Goal: Task Accomplishment & Management: Manage account settings

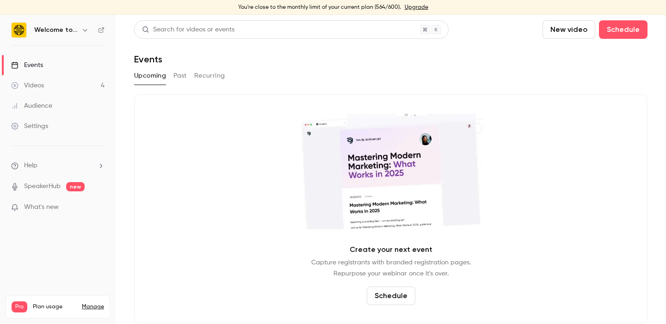
click at [184, 75] on button "Past" at bounding box center [179, 75] width 13 height 15
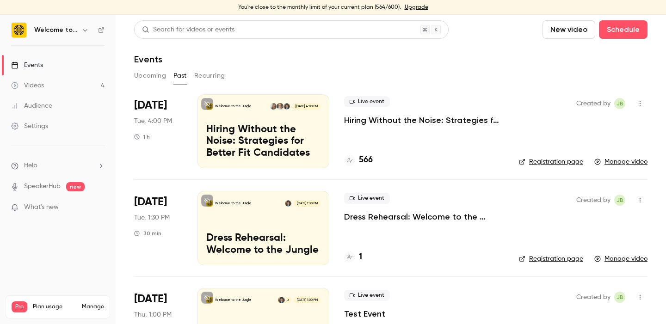
click at [399, 120] on p "Hiring Without the Noise: Strategies for Better Fit Candidates" at bounding box center [424, 120] width 160 height 11
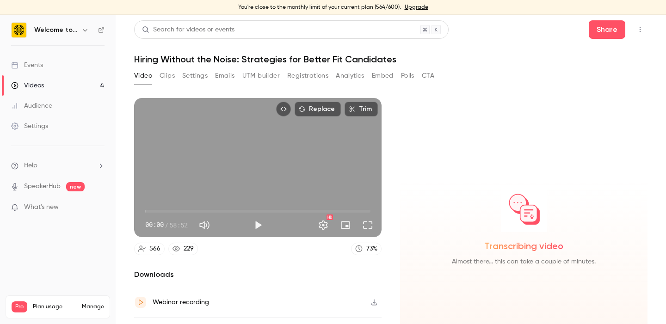
click at [317, 77] on button "Registrations" at bounding box center [307, 75] width 41 height 15
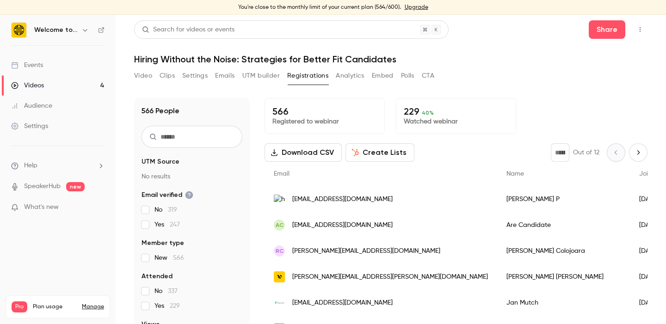
click at [344, 77] on button "Analytics" at bounding box center [350, 75] width 29 height 15
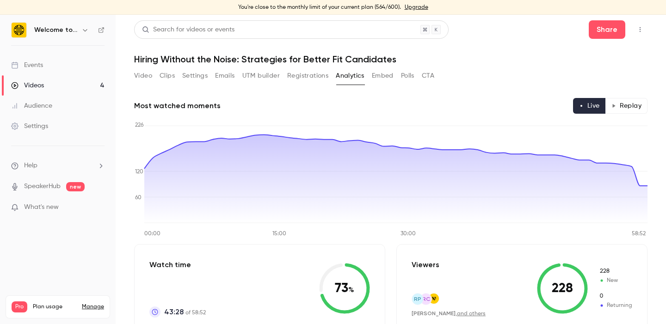
click at [145, 72] on button "Video" at bounding box center [143, 75] width 18 height 15
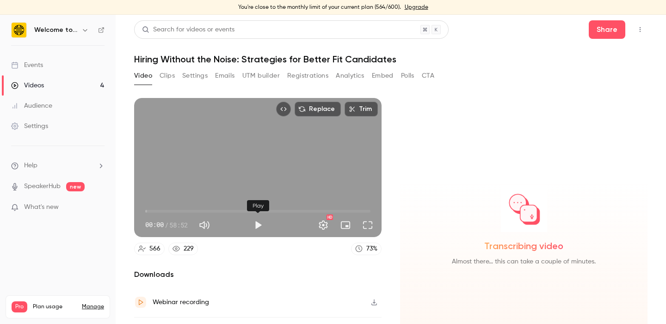
click at [260, 223] on button "Play" at bounding box center [258, 225] width 18 height 18
click at [153, 210] on span "00:05" at bounding box center [257, 211] width 225 height 15
click at [149, 210] on span "01:12" at bounding box center [149, 211] width 3 height 3
type input "**"
click at [257, 224] on button "Pause" at bounding box center [258, 225] width 18 height 18
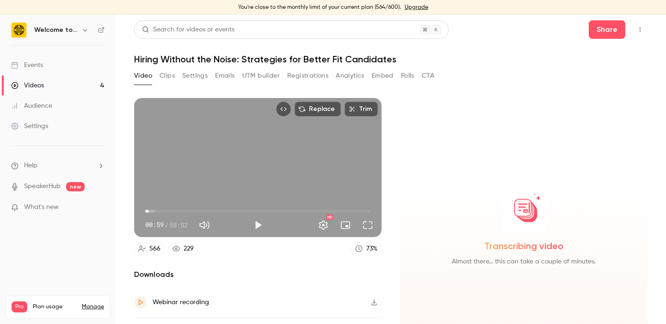
click at [166, 77] on button "Clips" at bounding box center [166, 75] width 15 height 15
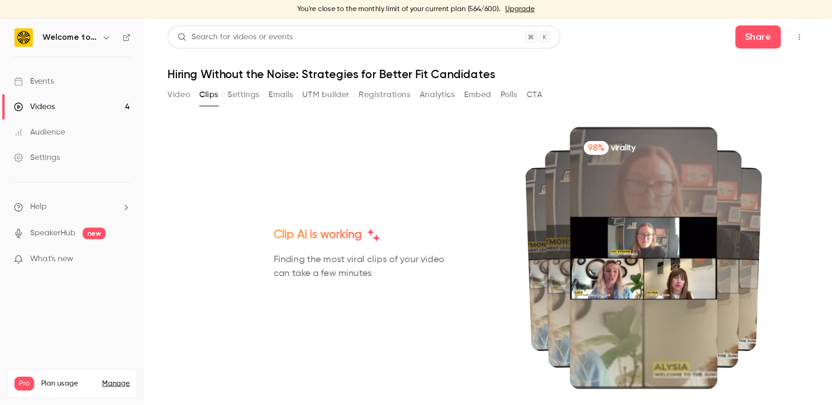
scroll to position [15, 0]
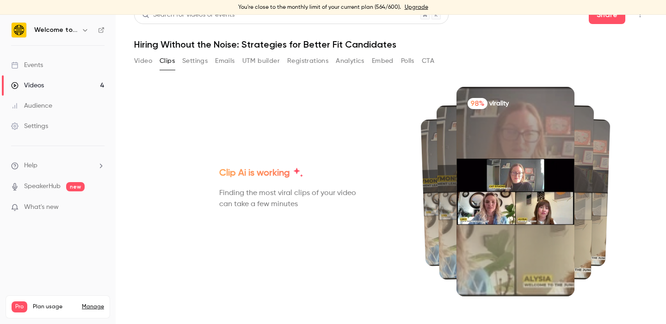
click at [148, 57] on button "Video" at bounding box center [143, 61] width 18 height 15
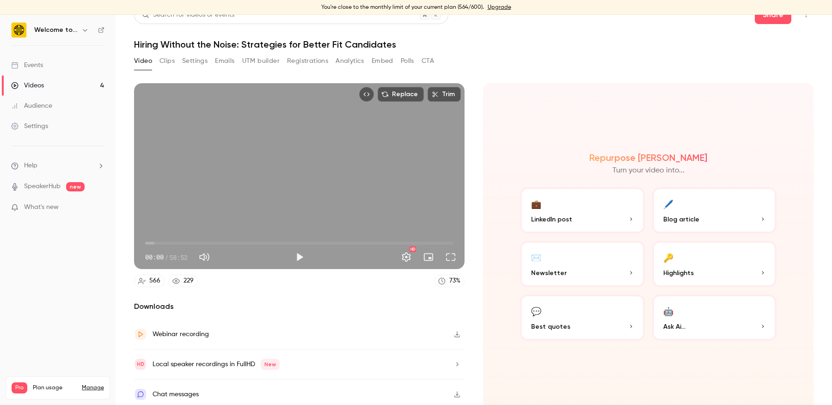
scroll to position [14, 0]
click at [223, 58] on button "Emails" at bounding box center [224, 61] width 19 height 15
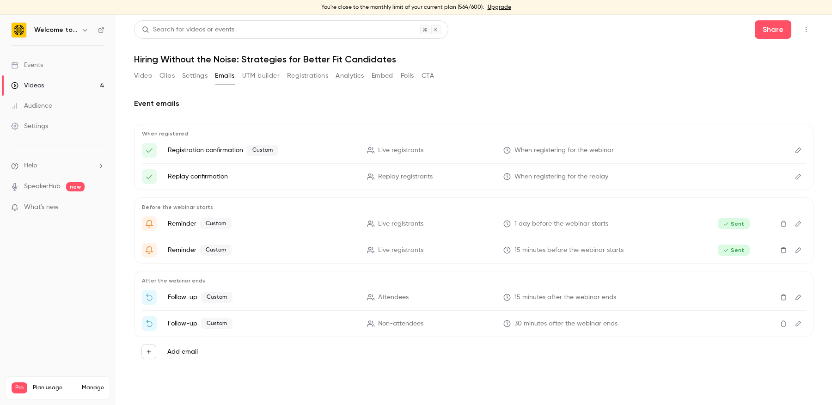
click at [665, 323] on icon "Edit" at bounding box center [799, 324] width 6 height 6
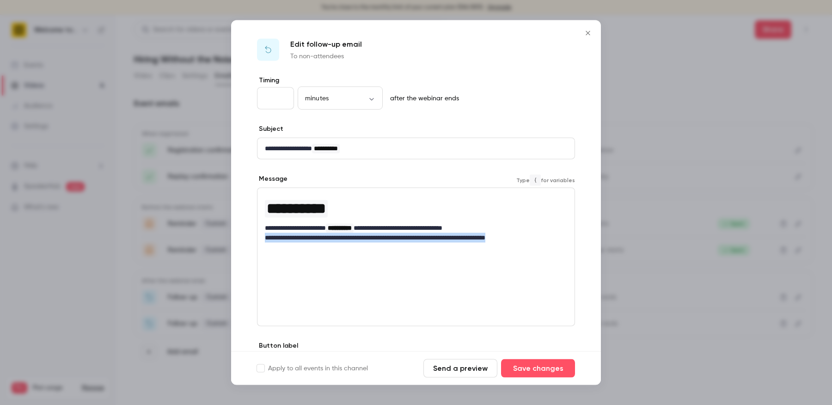
drag, startPoint x: 533, startPoint y: 237, endPoint x: 262, endPoint y: 233, distance: 270.9
click at [262, 233] on div "**********" at bounding box center [415, 218] width 317 height 60
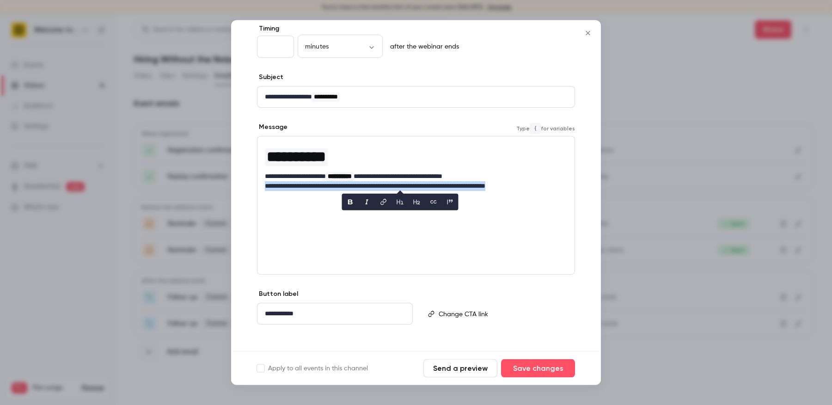
scroll to position [57, 0]
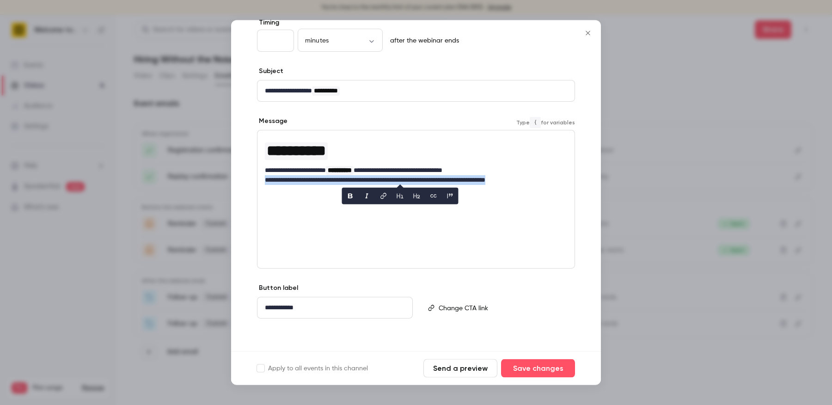
click at [407, 177] on p "**********" at bounding box center [416, 181] width 303 height 10
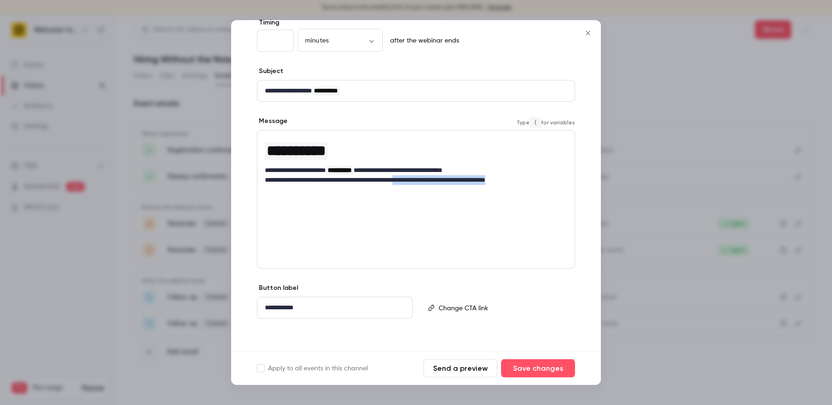
drag, startPoint x: 423, startPoint y: 179, endPoint x: 581, endPoint y: 180, distance: 157.6
click at [581, 180] on div "**********" at bounding box center [416, 185] width 370 height 334
click at [541, 324] on button "Save changes" at bounding box center [538, 368] width 74 height 18
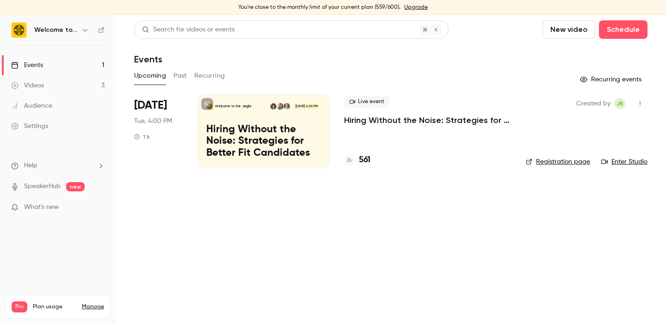
click at [388, 116] on p "Hiring Without the Noise: Strategies for Better Fit Candidates" at bounding box center [427, 120] width 167 height 11
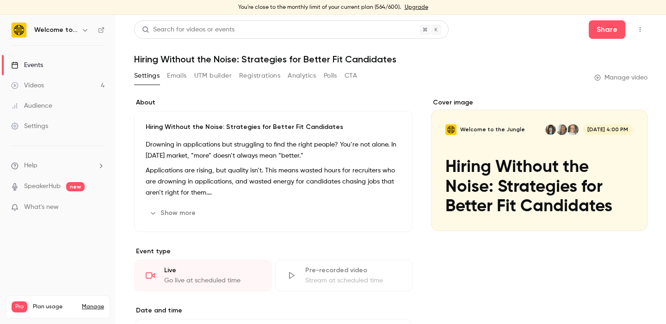
click at [209, 75] on button "UTM builder" at bounding box center [212, 75] width 37 height 15
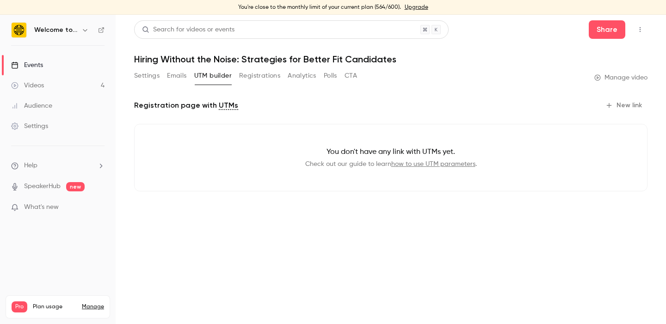
click at [171, 75] on button "Emails" at bounding box center [176, 75] width 19 height 15
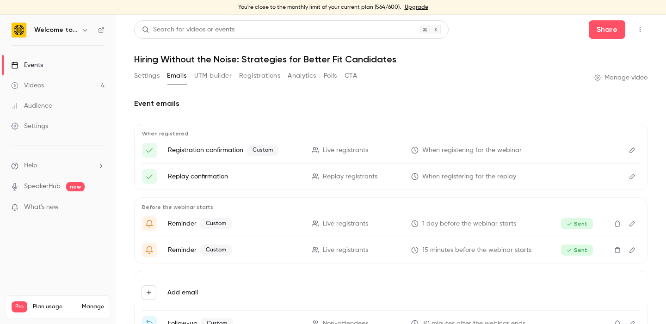
click at [326, 74] on button "Polls" at bounding box center [330, 75] width 13 height 15
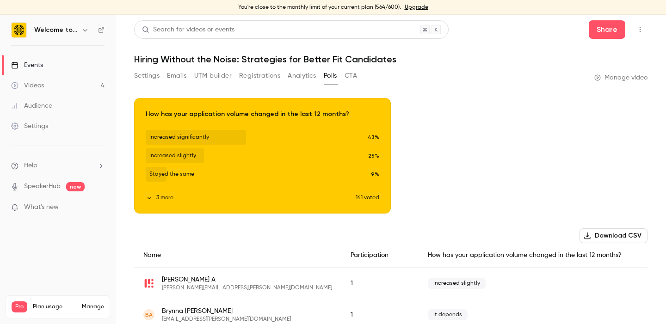
click at [304, 77] on button "Analytics" at bounding box center [302, 75] width 29 height 15
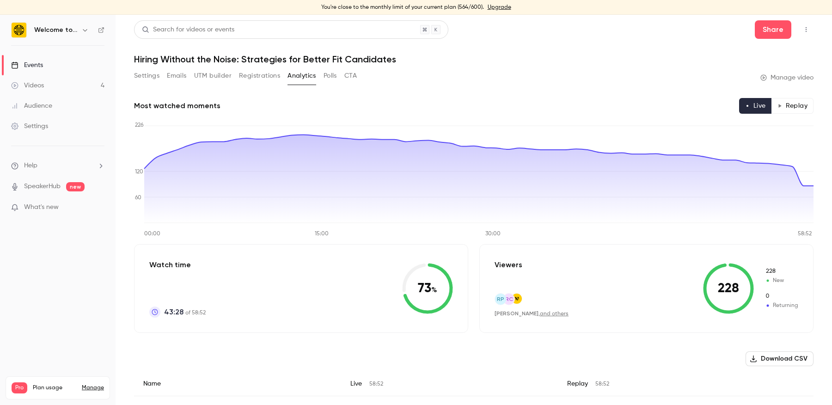
click at [86, 83] on link "Videos 4" at bounding box center [58, 85] width 116 height 20
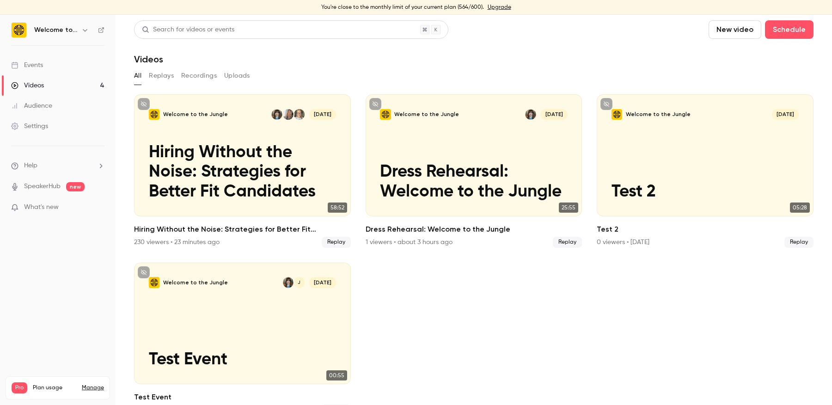
click at [42, 67] on div "Events" at bounding box center [27, 65] width 32 height 9
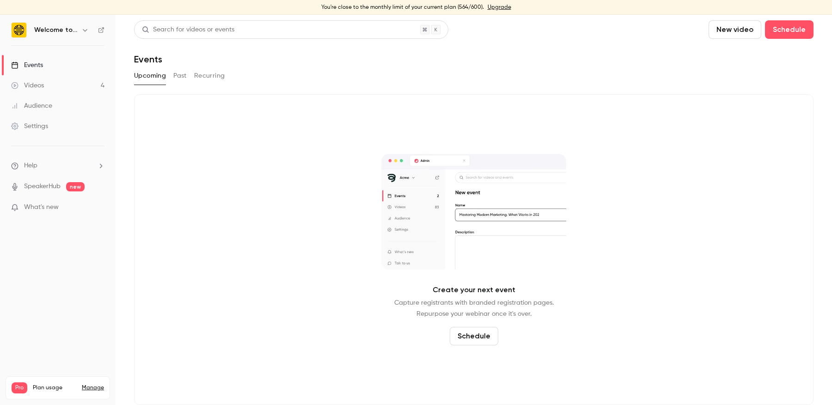
click at [43, 90] on link "Videos 4" at bounding box center [58, 85] width 116 height 20
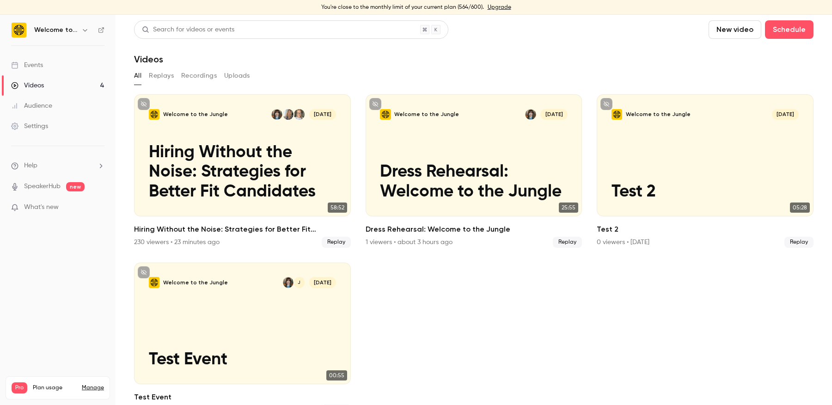
click at [43, 112] on link "Audience" at bounding box center [58, 106] width 116 height 20
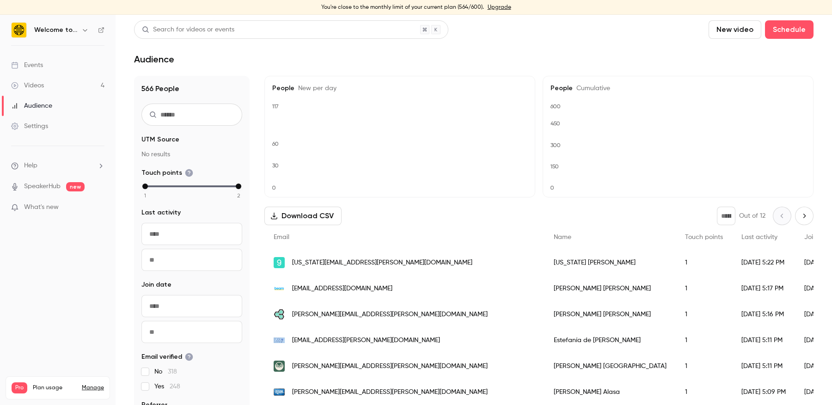
click at [43, 124] on div "Settings" at bounding box center [29, 126] width 37 height 9
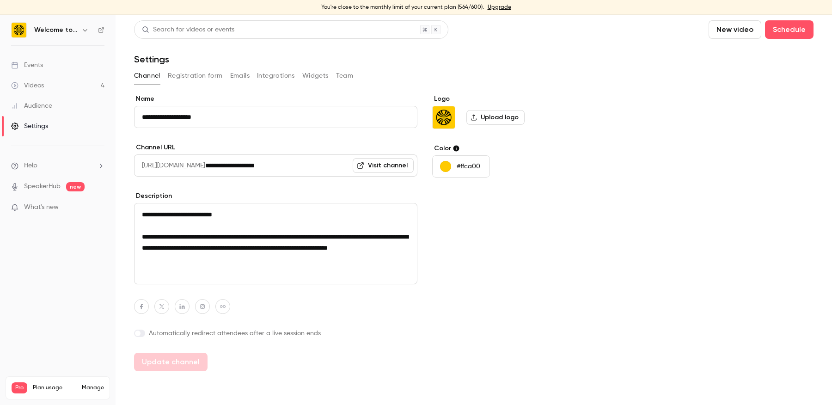
click at [34, 84] on div "Videos" at bounding box center [27, 85] width 33 height 9
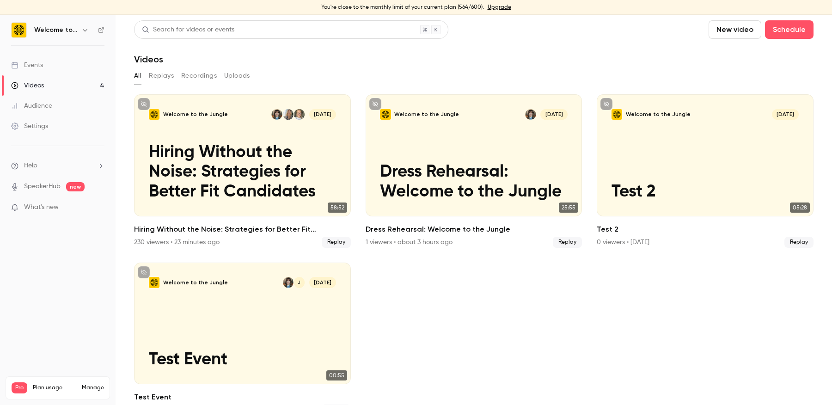
click at [49, 60] on link "Events" at bounding box center [58, 65] width 116 height 20
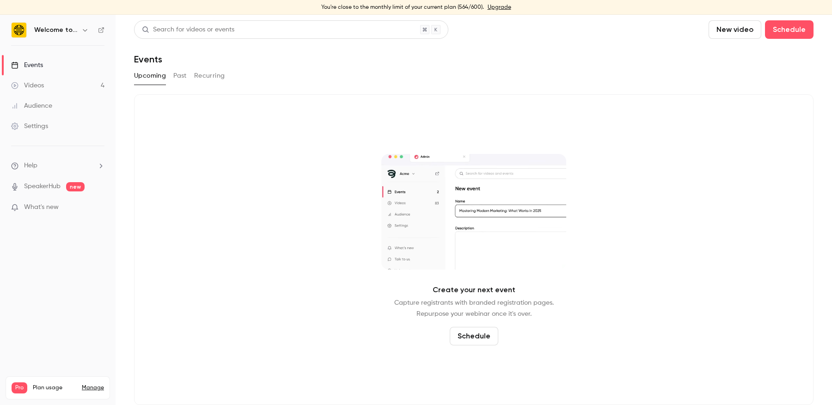
click at [46, 81] on link "Videos 4" at bounding box center [58, 85] width 116 height 20
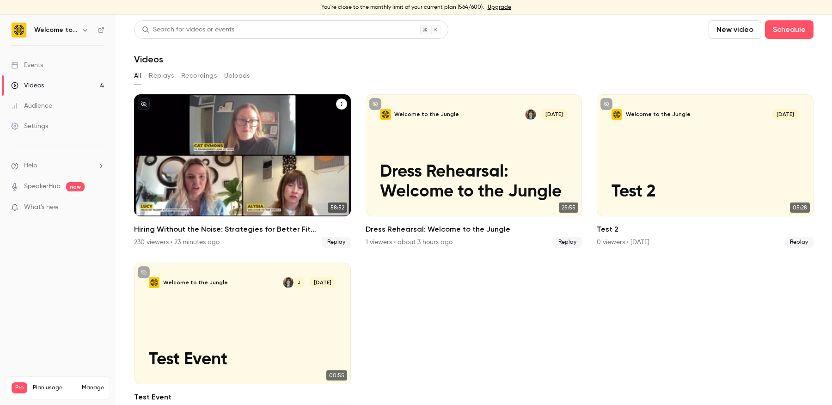
click at [252, 138] on div "Welcome to the Jungle Sep 30 Hiring Without the Noise: Strategies for Better Fi…" at bounding box center [242, 155] width 217 height 122
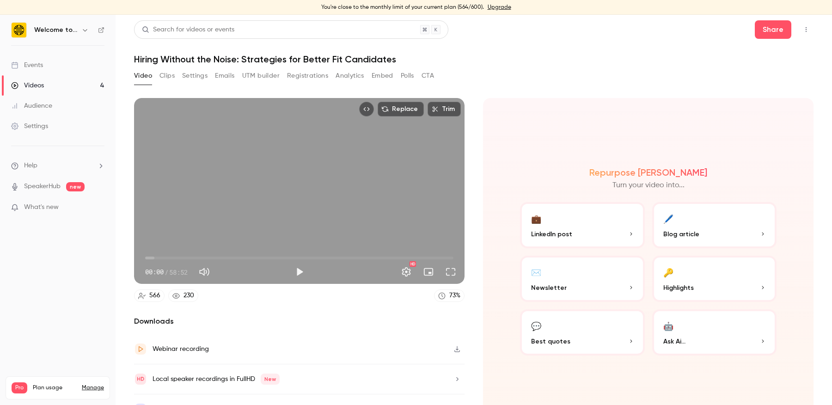
click at [227, 75] on button "Emails" at bounding box center [224, 75] width 19 height 15
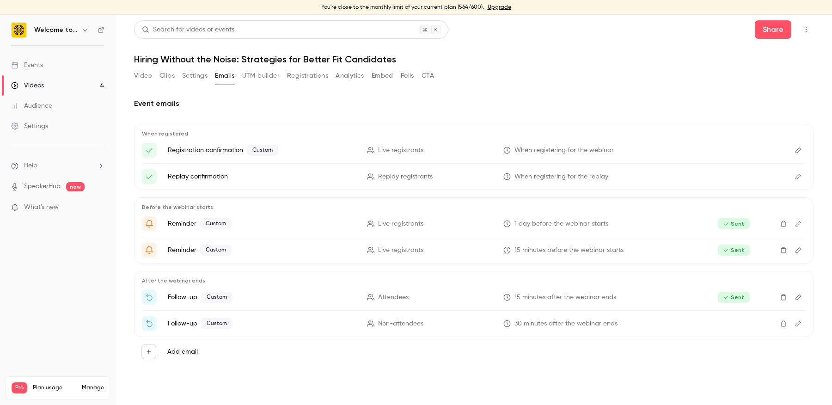
click at [665, 294] on p "15 minutes after the webinar ends" at bounding box center [597, 298] width 188 height 10
click at [665, 297] on icon "Edit" at bounding box center [798, 297] width 7 height 6
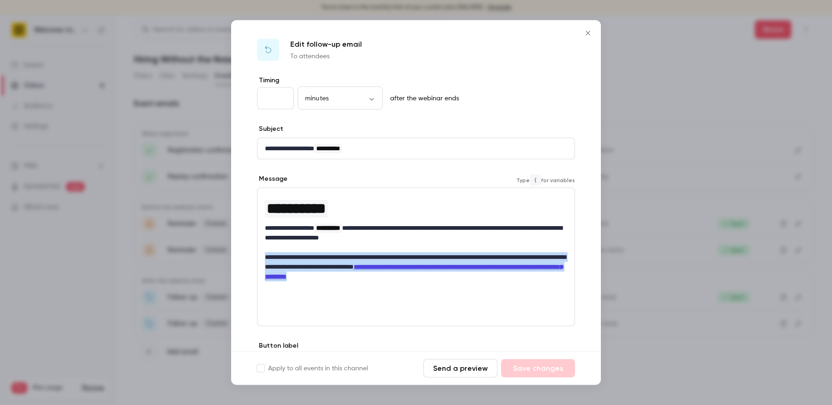
drag, startPoint x: 335, startPoint y: 290, endPoint x: 247, endPoint y: 253, distance: 95.5
click at [247, 253] on div "**********" at bounding box center [416, 243] width 370 height 334
copy p "**********"
click at [586, 33] on icon "Close" at bounding box center [587, 33] width 11 height 7
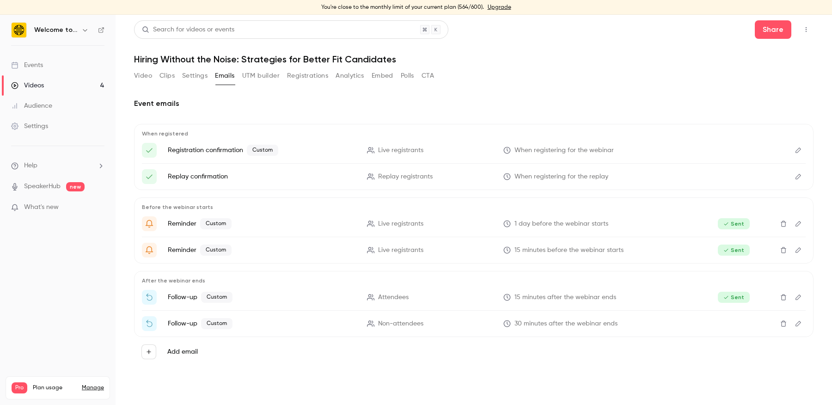
click at [665, 321] on button "Edit" at bounding box center [798, 323] width 15 height 15
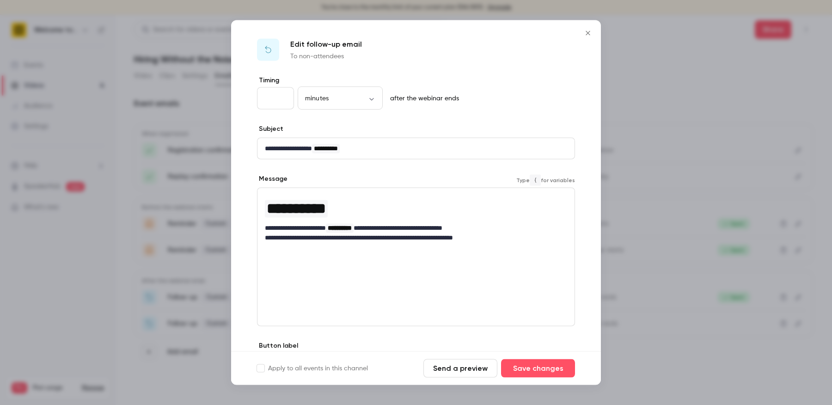
click at [267, 238] on p "**********" at bounding box center [416, 238] width 303 height 10
click at [428, 240] on p "**********" at bounding box center [416, 232] width 303 height 19
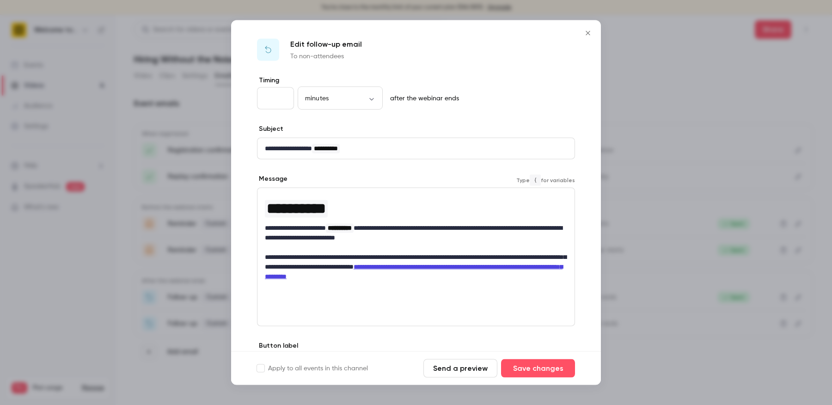
click at [391, 281] on p "**********" at bounding box center [416, 266] width 302 height 29
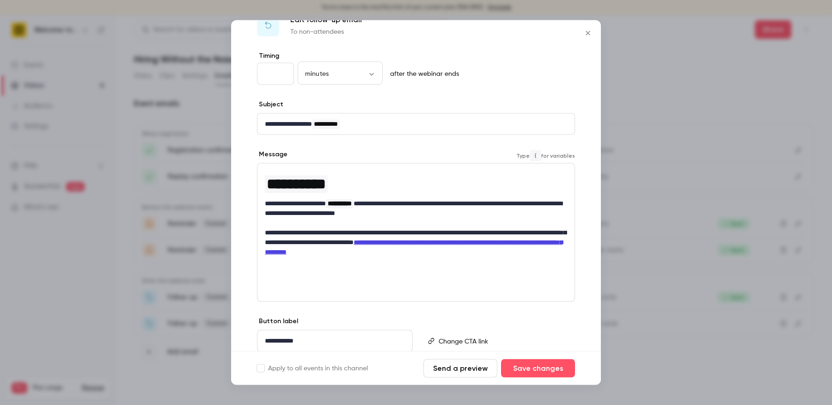
scroll to position [2, 0]
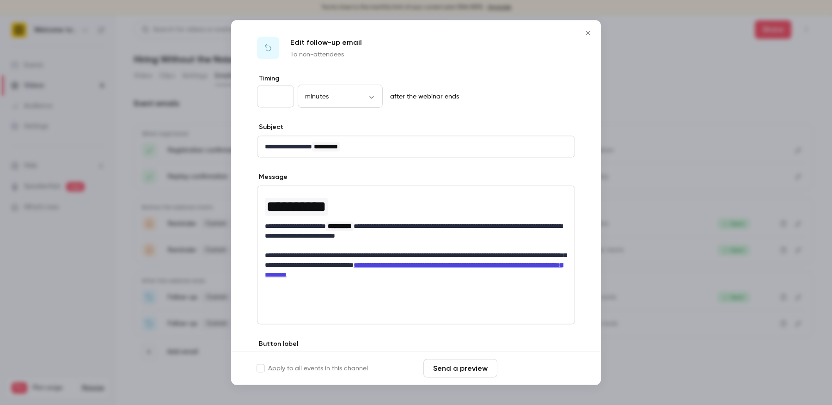
click at [537, 324] on button "Save changes" at bounding box center [538, 368] width 74 height 18
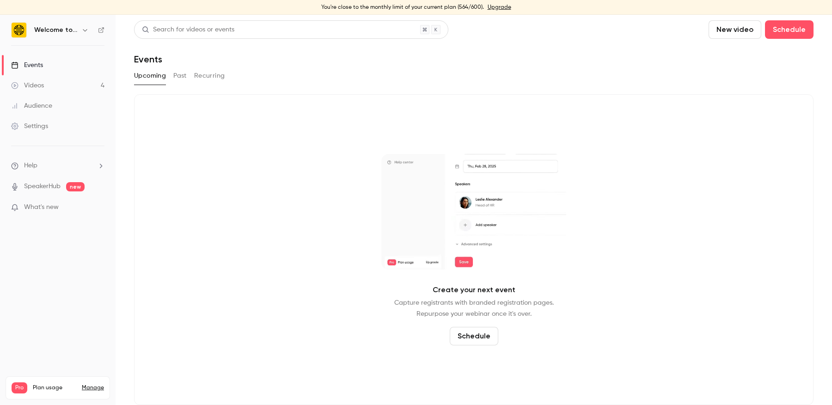
click at [73, 88] on link "Videos 4" at bounding box center [58, 85] width 116 height 20
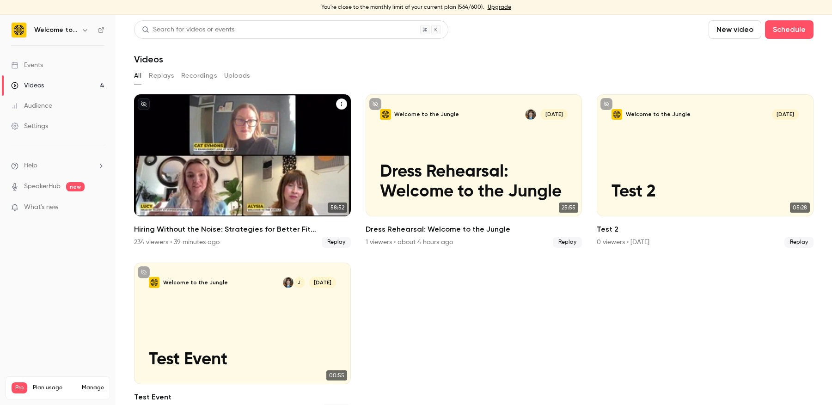
click at [207, 228] on h2 "Hiring Without the Noise: Strategies for Better Fit Candidates" at bounding box center [242, 229] width 217 height 11
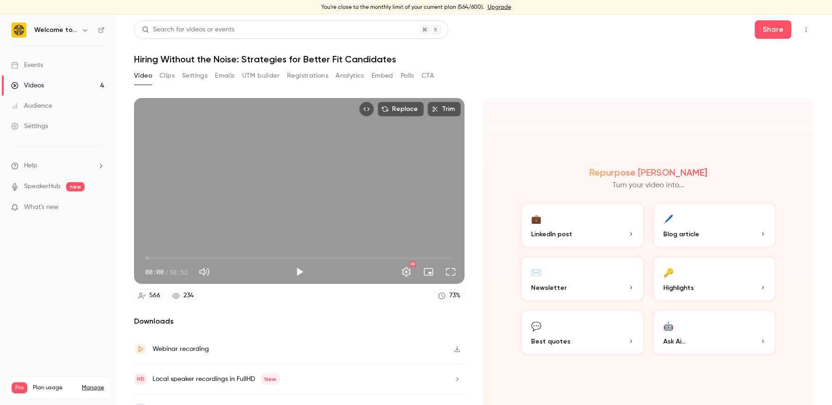
click at [362, 85] on div "Video Clips Settings Emails UTM builder Registrations Analytics Embed Polls CTA" at bounding box center [284, 77] width 300 height 18
click at [355, 80] on button "Analytics" at bounding box center [350, 75] width 29 height 15
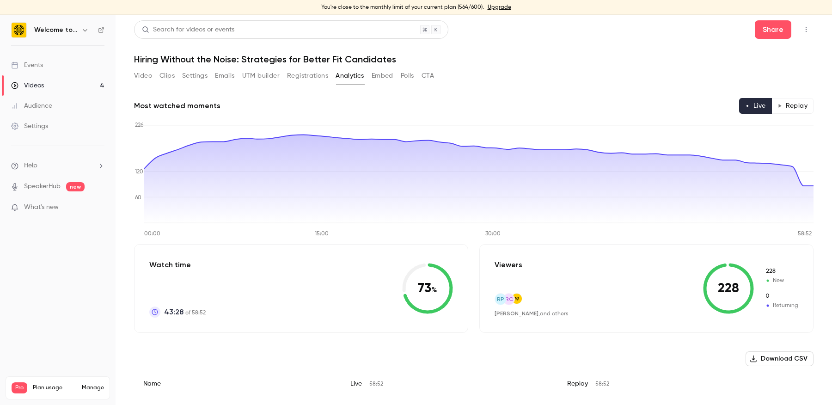
click at [794, 103] on button "Replay" at bounding box center [792, 106] width 42 height 16
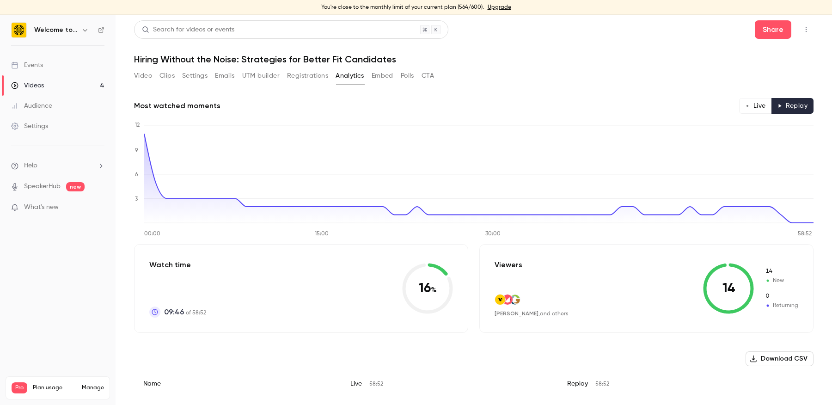
click at [753, 108] on button "Live" at bounding box center [755, 106] width 33 height 16
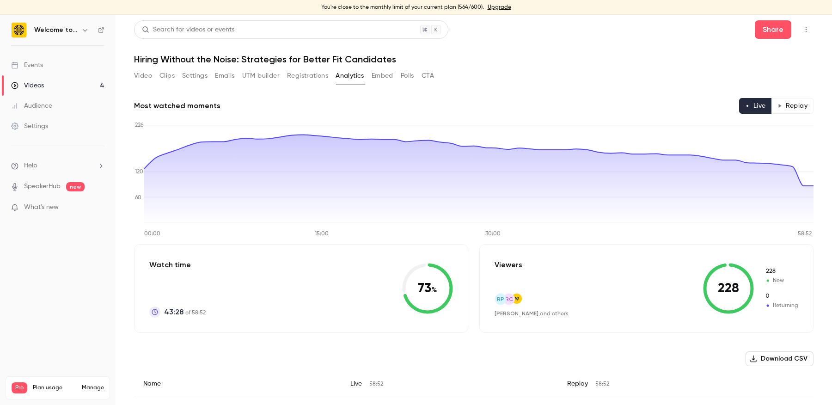
click at [413, 72] on button "Polls" at bounding box center [407, 75] width 13 height 15
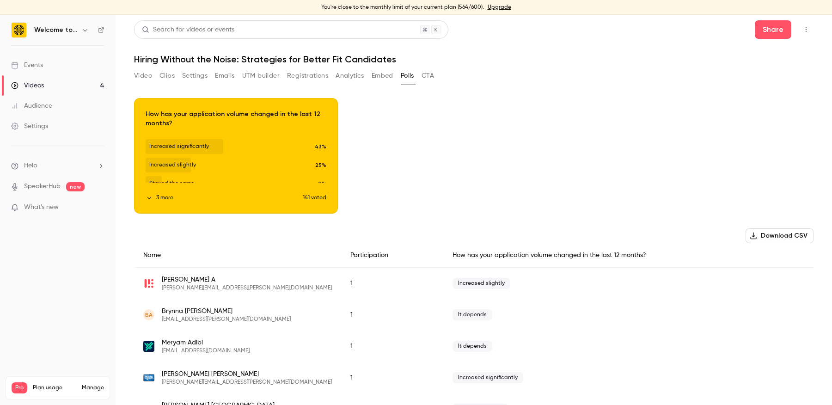
click at [439, 72] on div "Video Clips Settings Emails UTM builder Registrations Analytics Embed Polls CTA" at bounding box center [473, 77] width 679 height 18
click at [431, 73] on button "CTA" at bounding box center [428, 75] width 12 height 15
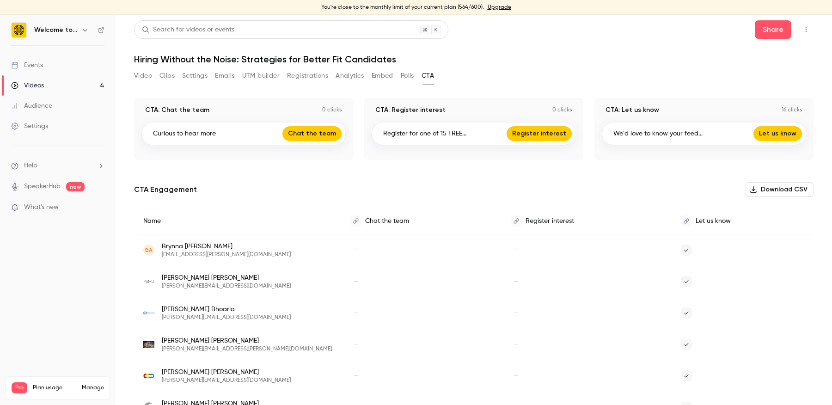
click at [362, 73] on button "Analytics" at bounding box center [350, 75] width 29 height 15
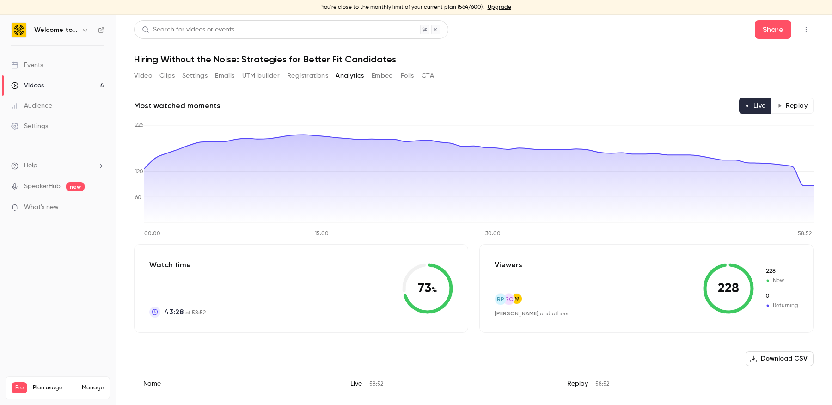
click at [225, 78] on button "Emails" at bounding box center [224, 75] width 19 height 15
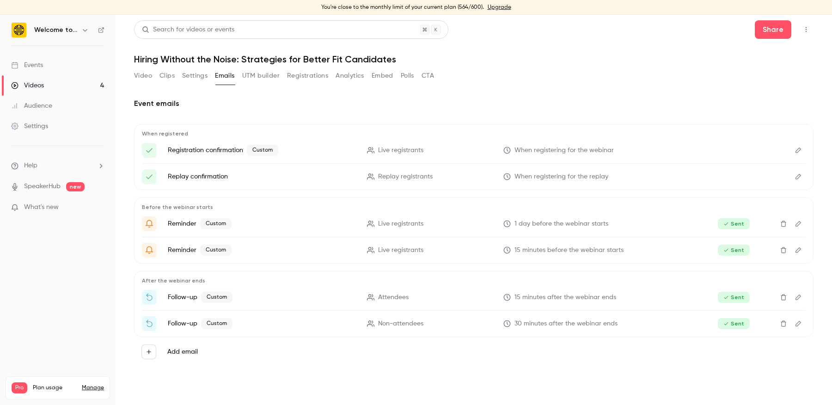
click at [190, 78] on button "Settings" at bounding box center [194, 75] width 25 height 15
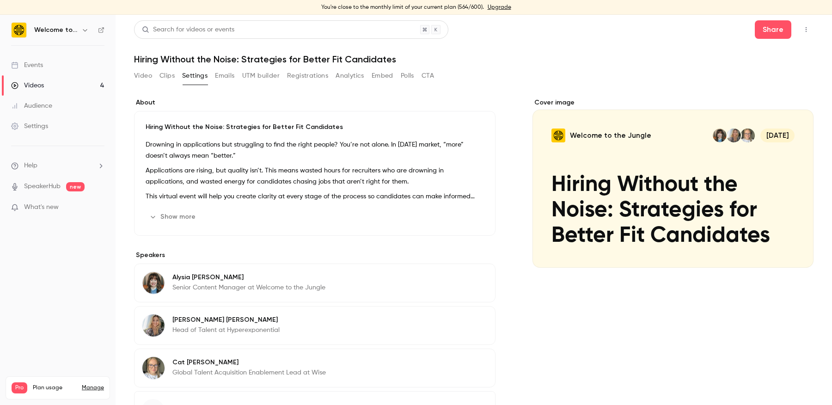
click at [168, 79] on button "Clips" at bounding box center [166, 75] width 15 height 15
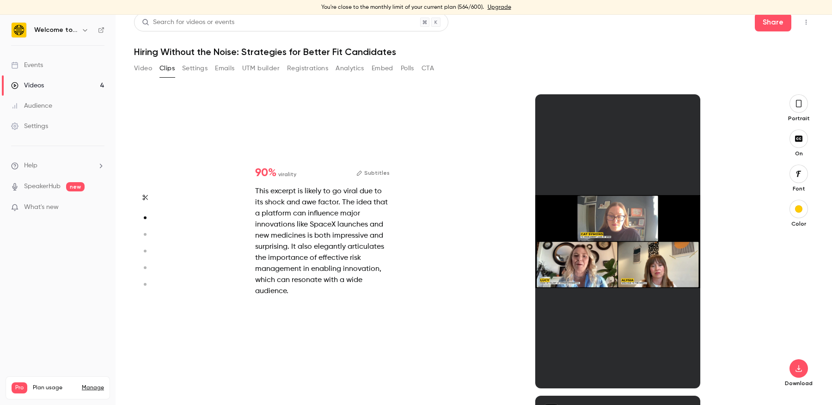
scroll to position [301, 0]
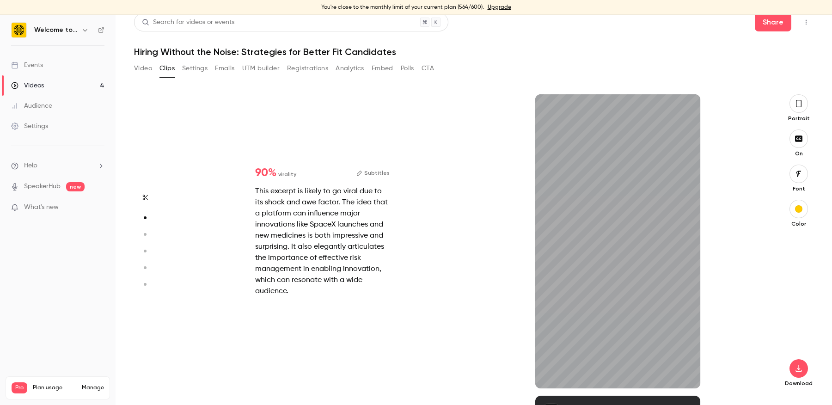
type input "*"
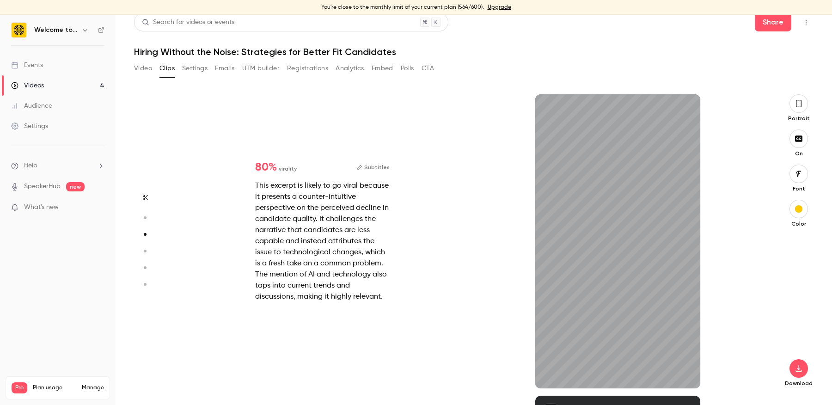
scroll to position [603, 0]
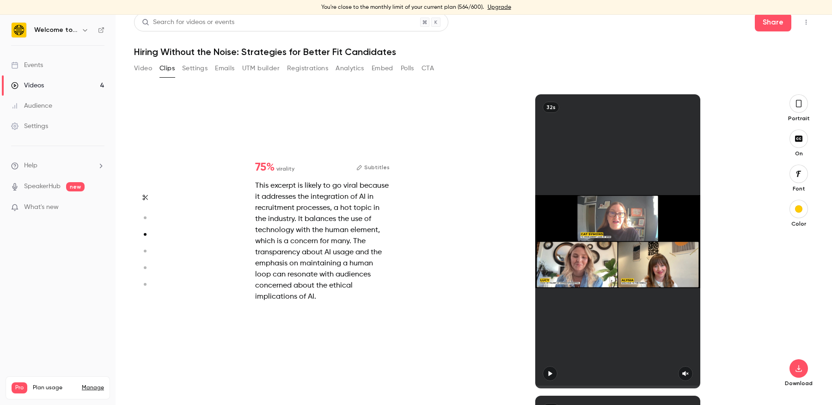
type input "*"
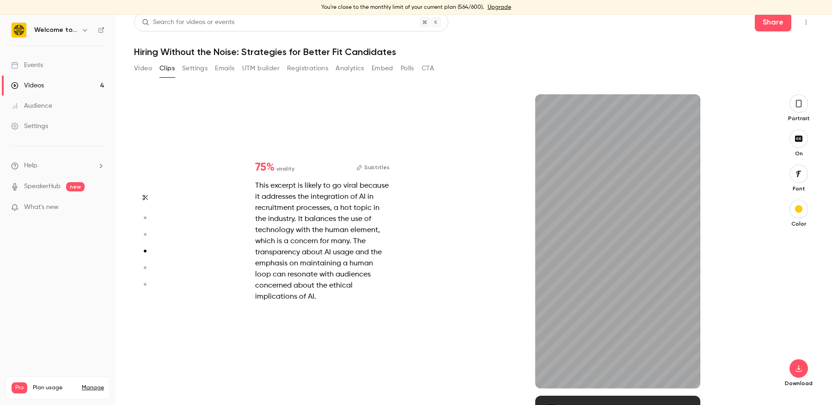
scroll to position [904, 0]
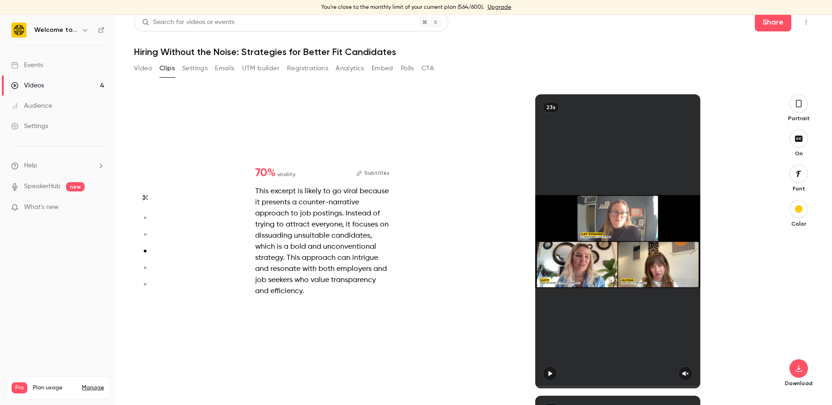
type input "*"
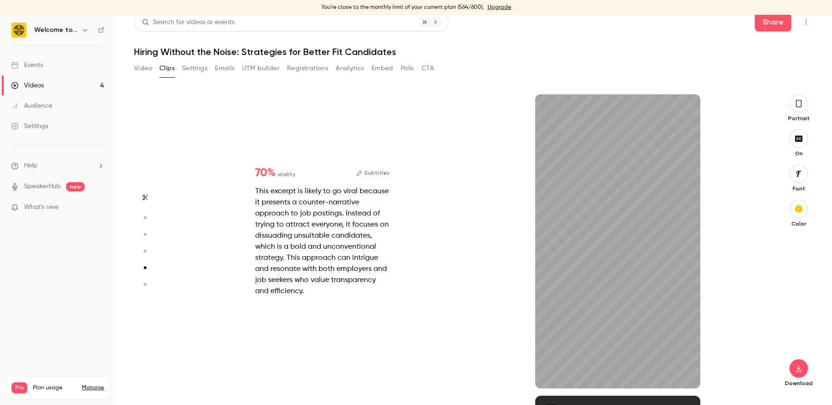
scroll to position [1206, 0]
type input "****"
